Goal: Find specific page/section: Find specific page/section

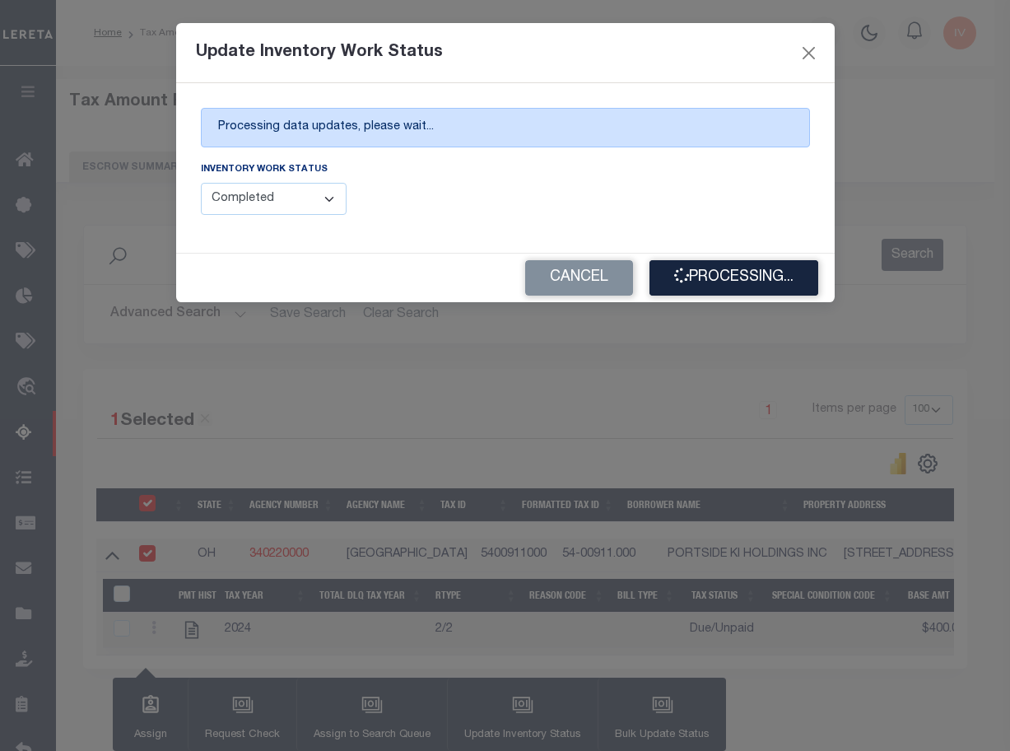
select select "100"
select select "4"
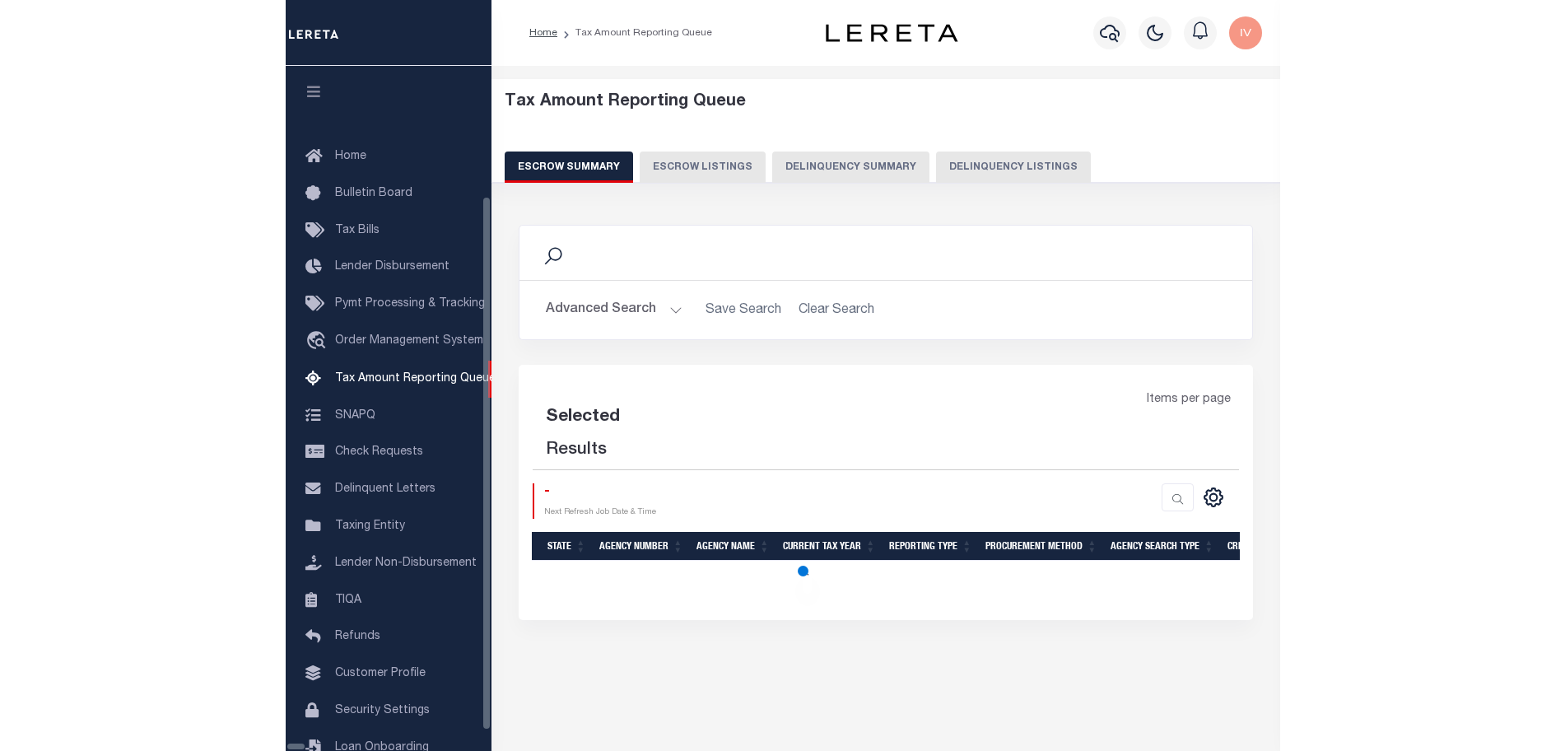
scroll to position [51, 0]
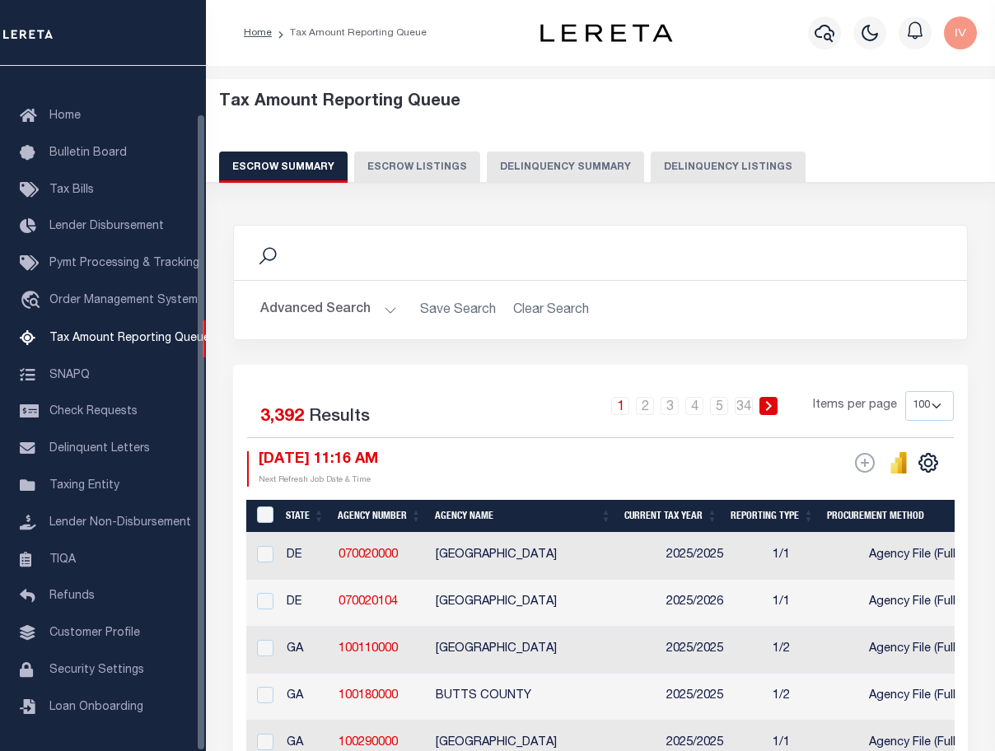
click at [740, 161] on button "Delinquency Listings" at bounding box center [727, 167] width 155 height 31
select select "100"
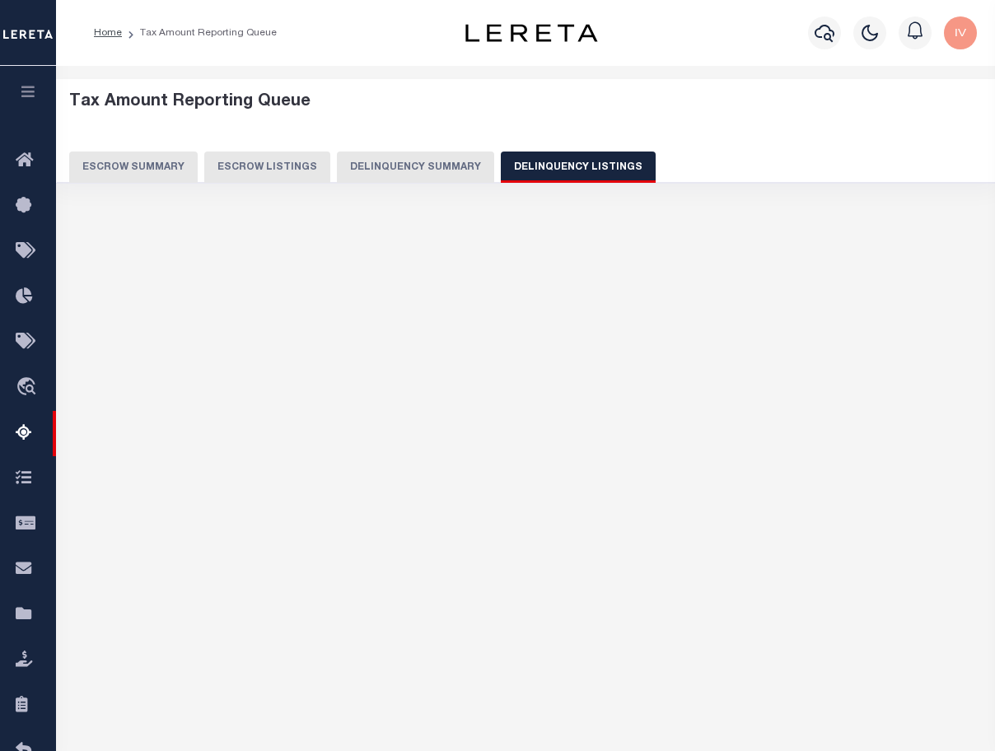
select select "100"
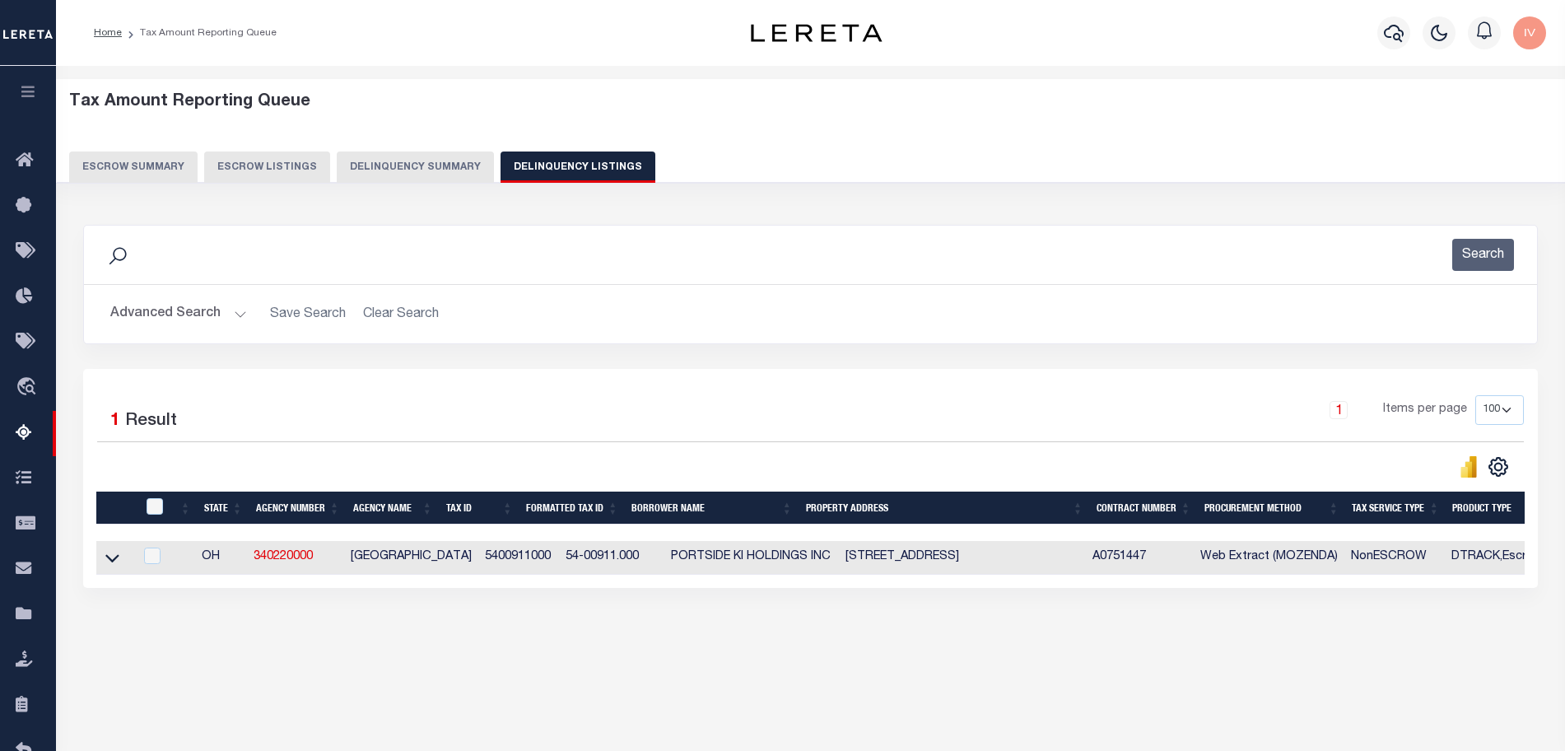
click at [245, 558] on tr "OH 340220000 ERIE COUNTY 5400911000 54-00911.000 PORTSIDE KI HOLDINGS INC 114 W…" at bounding box center [1211, 558] width 2230 height 34
